Goal: Answer question/provide support: Share knowledge or assist other users

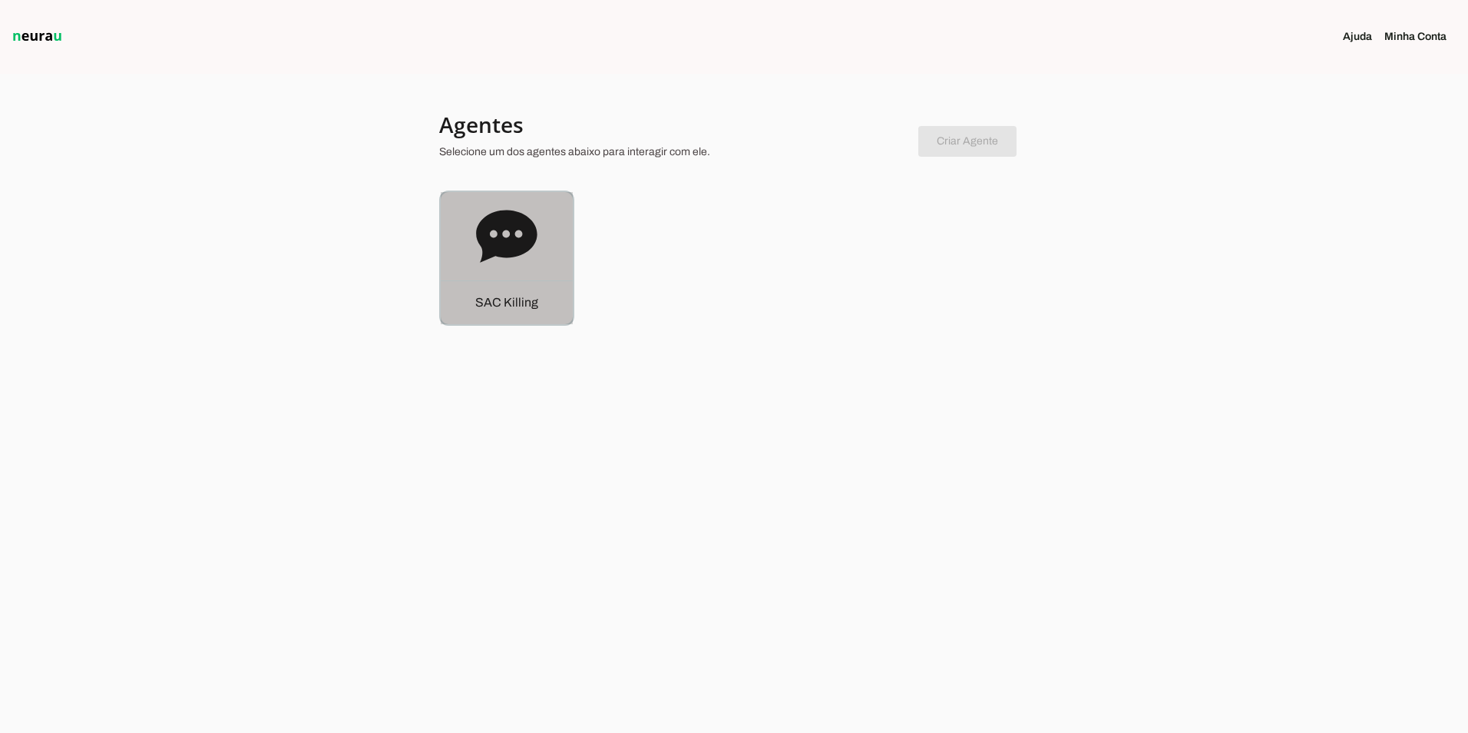
click at [478, 266] on icon at bounding box center [506, 236] width 61 height 61
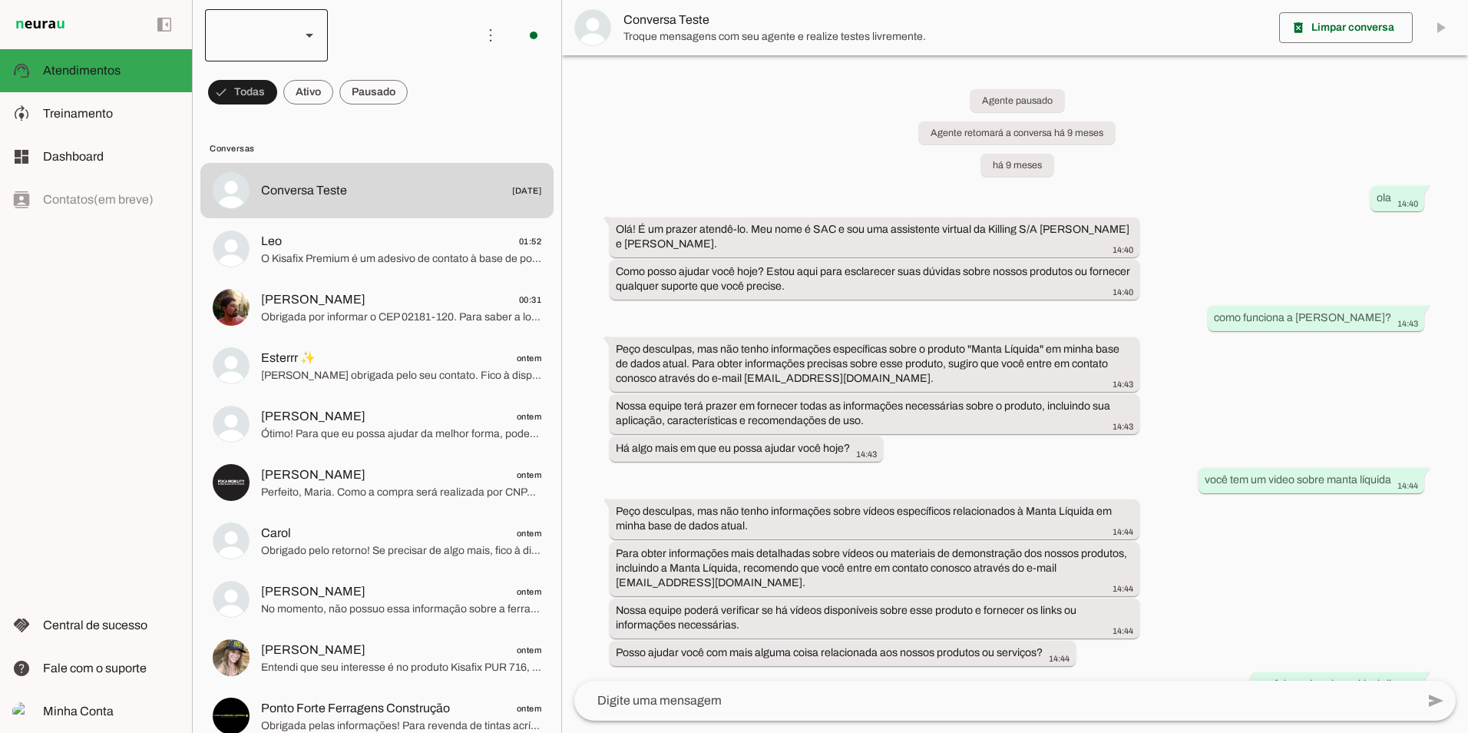
scroll to position [14597, 0]
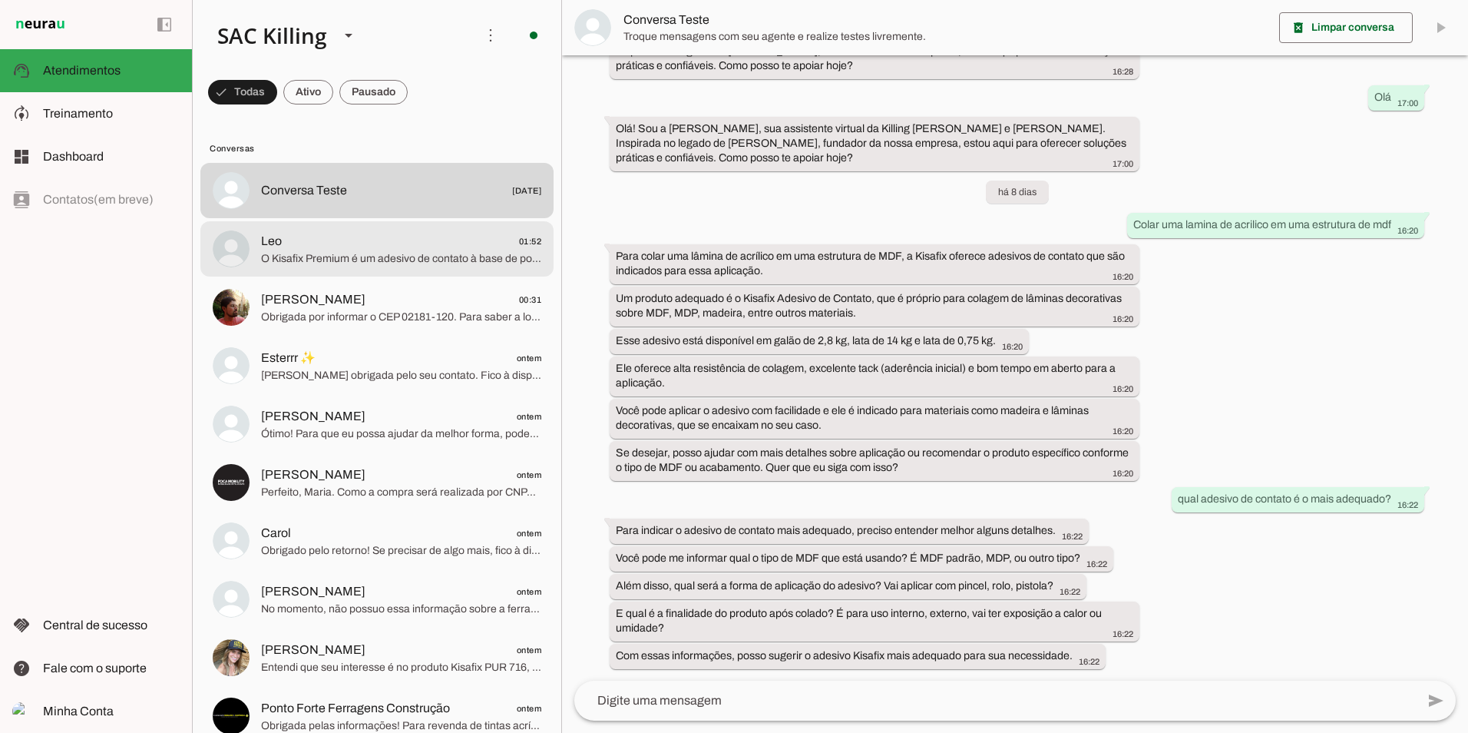
click at [385, 254] on span "O Kisafix Premium é um adesivo de contato à base de policloropreno e não possui…" at bounding box center [401, 258] width 280 height 15
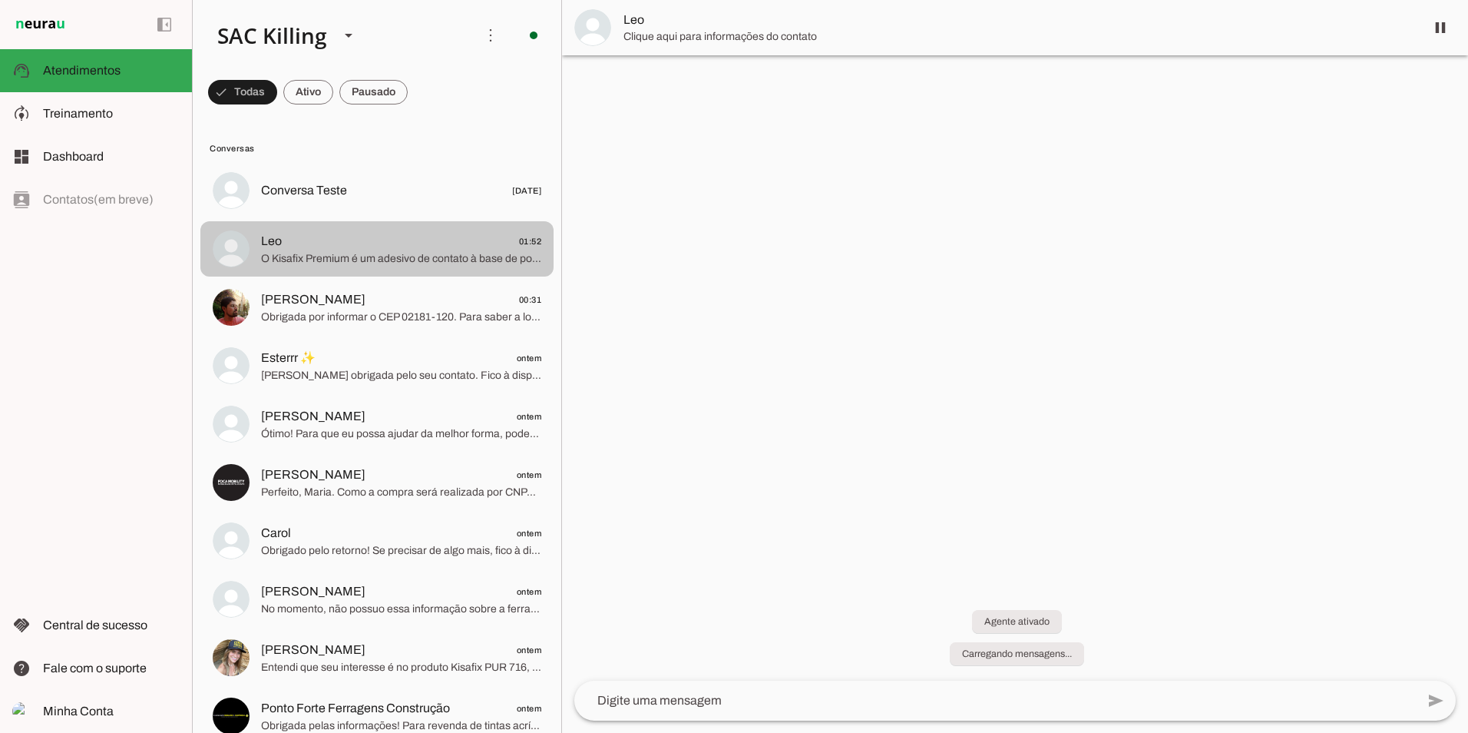
scroll to position [508, 0]
